Goal: Navigation & Orientation: Find specific page/section

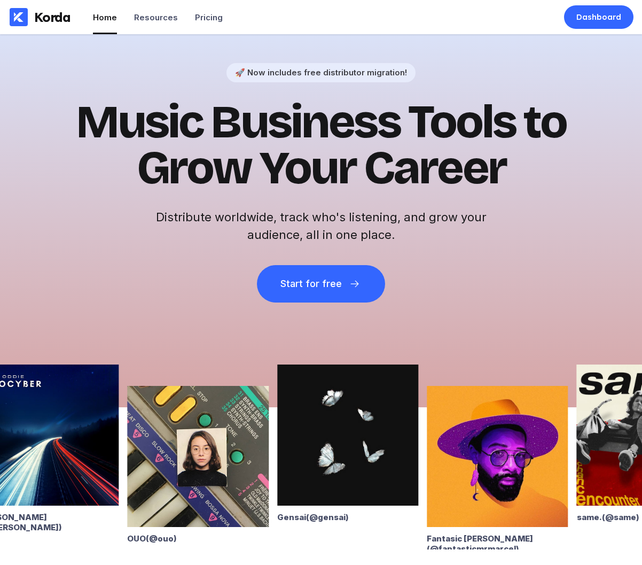
click at [203, 435] on img at bounding box center [197, 456] width 141 height 141
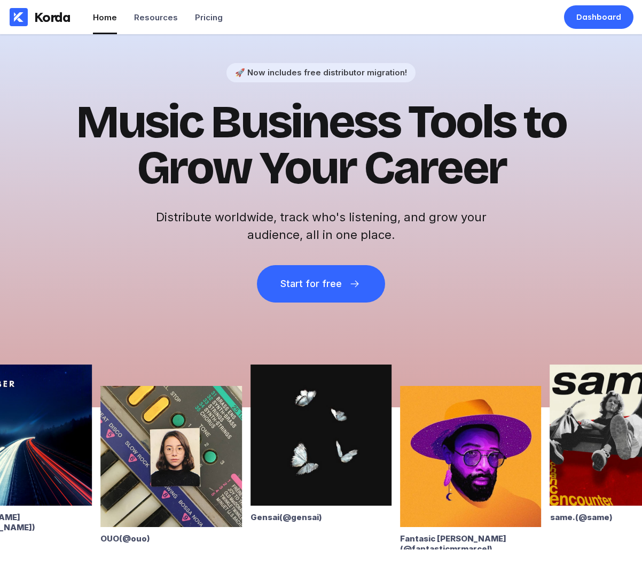
click at [317, 462] on img at bounding box center [321, 434] width 141 height 141
click at [469, 486] on img at bounding box center [470, 456] width 141 height 141
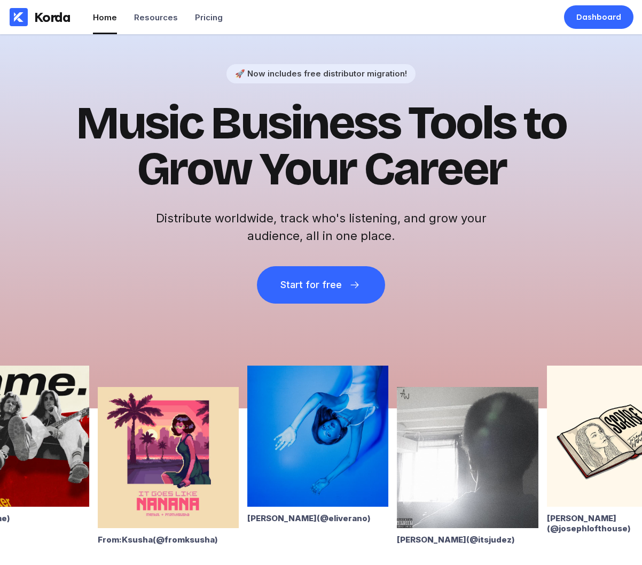
click at [166, 430] on img at bounding box center [168, 457] width 141 height 141
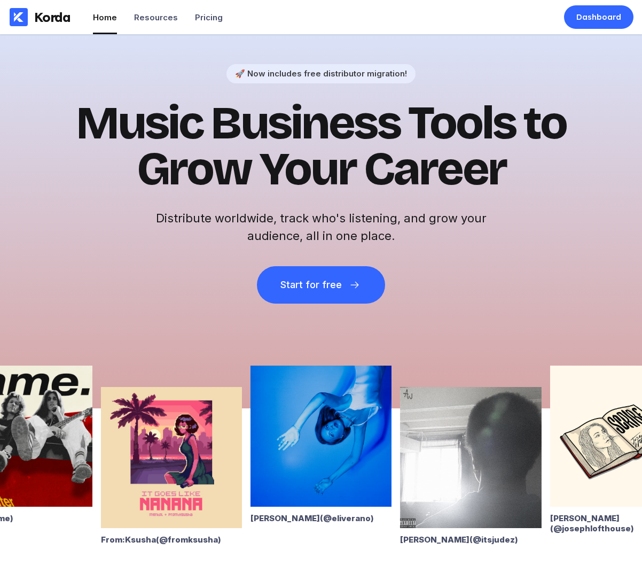
click at [333, 390] on img at bounding box center [321, 436] width 141 height 141
click at [489, 434] on img at bounding box center [470, 457] width 141 height 141
click at [583, 478] on img at bounding box center [620, 436] width 141 height 141
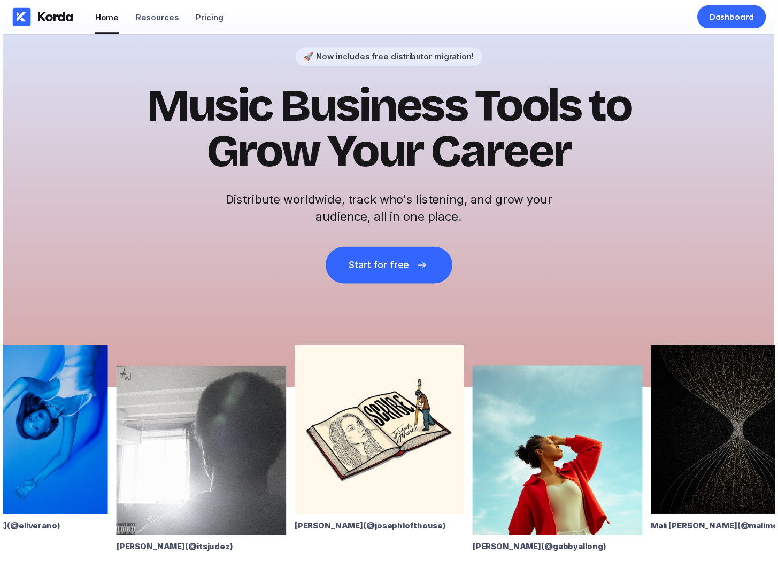
scroll to position [14, 0]
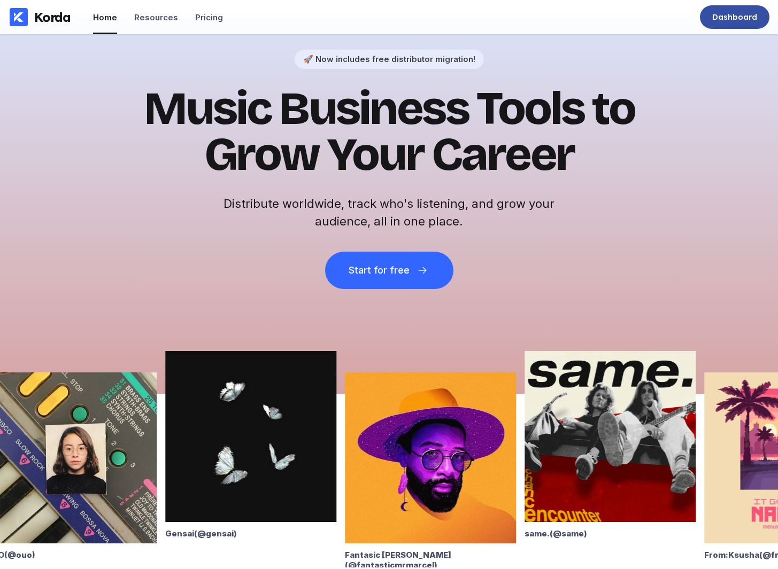
click at [642, 15] on div "Dashboard" at bounding box center [734, 17] width 45 height 11
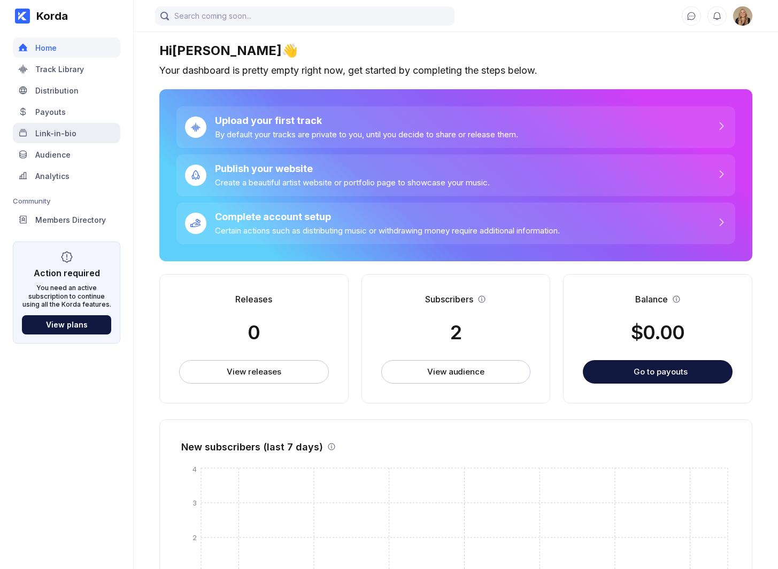
click at [71, 141] on div "Link-in-bio" at bounding box center [66, 133] width 107 height 20
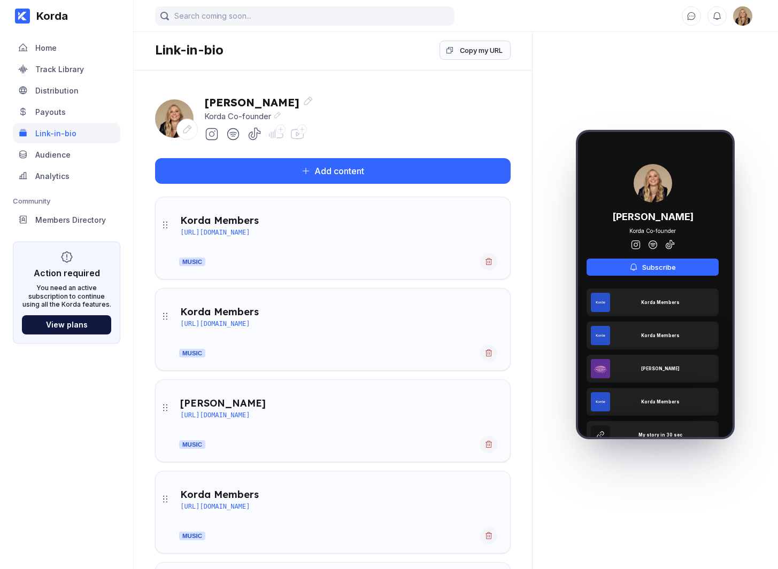
click at [468, 39] on div "Link-in-bio Copy my URL" at bounding box center [333, 50] width 398 height 41
click at [470, 47] on div "Copy my URL" at bounding box center [481, 50] width 43 height 11
click at [475, 50] on div "Copy my URL" at bounding box center [481, 50] width 43 height 11
